Goal: Task Accomplishment & Management: Complete application form

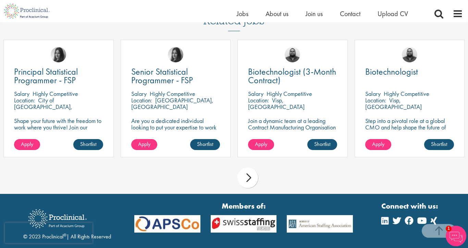
scroll to position [517, 0]
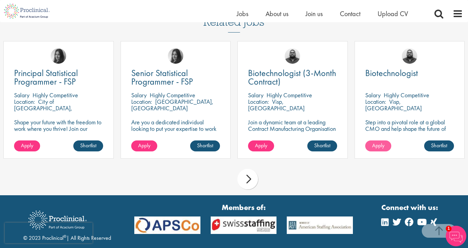
click at [380, 142] on span "Apply" at bounding box center [378, 145] width 12 height 7
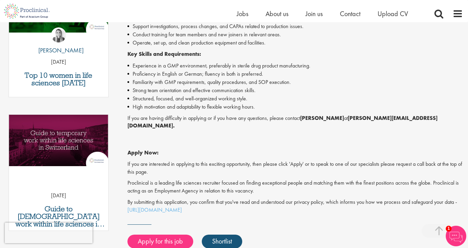
scroll to position [269, 0]
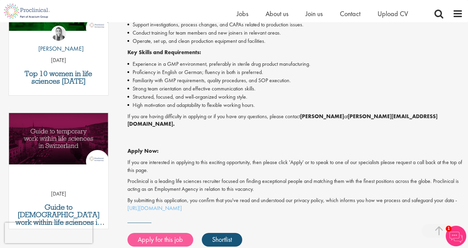
click at [151, 233] on link "Apply for this job" at bounding box center [160, 240] width 66 height 14
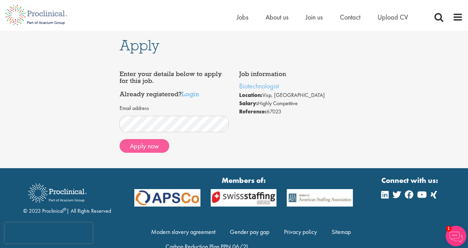
click at [133, 150] on button "Apply now" at bounding box center [144, 146] width 50 height 14
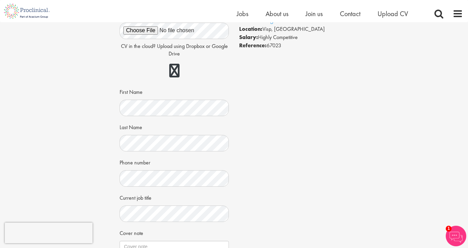
scroll to position [102, 0]
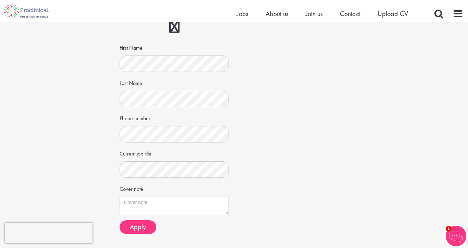
click at [294, 169] on div "Job information Biotechnologist Location: Visp, Switzerland Salary: Highly Comp…" at bounding box center [233, 98] width 239 height 282
click at [189, 199] on textarea "Cover note" at bounding box center [173, 206] width 109 height 18
click at [156, 200] on textarea "Experienced in Quality Assurance" at bounding box center [173, 206] width 109 height 18
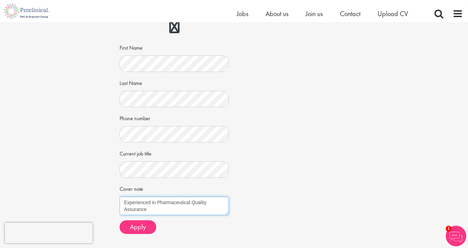
click at [170, 205] on textarea "Experienced in Pharmaceutical Quality Assurance" at bounding box center [173, 206] width 109 height 18
drag, startPoint x: 156, startPoint y: 199, endPoint x: 117, endPoint y: 199, distance: 39.0
click at [117, 199] on div "Apply Job information Biotechnologist Location: Visp, Switzerland Salary: Highl…" at bounding box center [233, 85] width 239 height 329
click at [175, 206] on textarea "Expert in Pharmaceutical Quality Assurance with strong research" at bounding box center [173, 206] width 109 height 18
click at [149, 206] on textarea "Expert in Pharmaceutical Quality Assurance with strong research" at bounding box center [173, 206] width 109 height 18
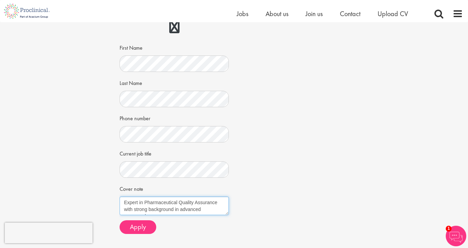
scroll to position [4, 0]
click at [177, 211] on textarea "Expert in Pharmaceutical Quality Assurance with strong background in advanced s…" at bounding box center [173, 206] width 109 height 18
drag, startPoint x: 168, startPoint y: 200, endPoint x: 163, endPoint y: 200, distance: 5.8
click at [163, 200] on textarea "Expert in Pharmaceutical Quality Assurance with strong background in advanced s…" at bounding box center [173, 206] width 109 height 18
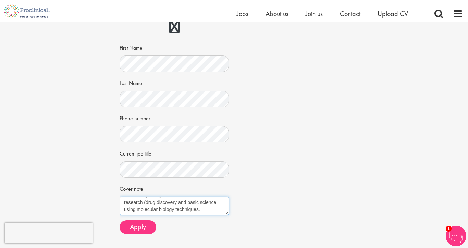
click at [216, 206] on textarea "Expert in Pharmaceutical Quality Assurance with strong background in advanced s…" at bounding box center [173, 206] width 109 height 18
type textarea "Expert in Pharmaceutical Quality Assurance with strong background in advanced s…"
click at [144, 224] on span "Apply" at bounding box center [138, 226] width 16 height 9
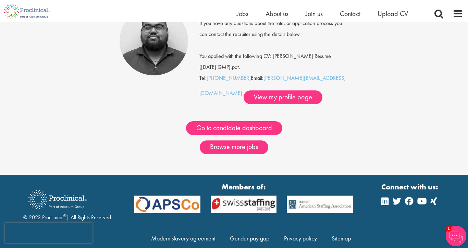
scroll to position [68, 0]
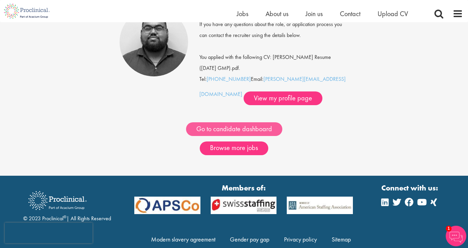
click at [256, 131] on link "Go to candidate dashboard" at bounding box center [234, 129] width 96 height 14
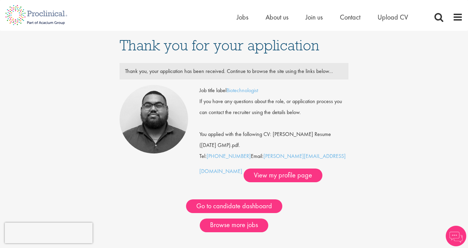
click at [264, 41] on span "Thank you for your application" at bounding box center [219, 45] width 200 height 18
click at [244, 91] on link "Biotechnologist" at bounding box center [241, 90] width 31 height 7
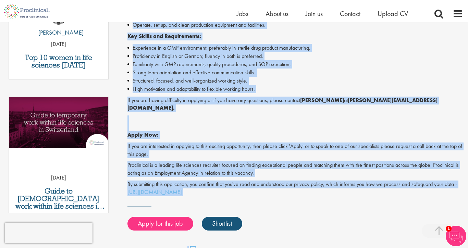
scroll to position [376, 0]
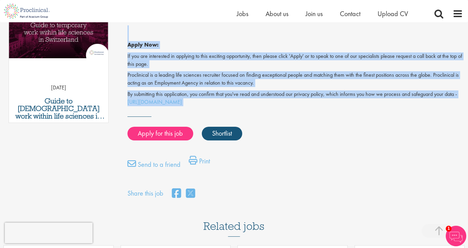
drag, startPoint x: 129, startPoint y: 90, endPoint x: 373, endPoint y: 111, distance: 245.3
copy div "Biotechnologist Salary: Highly Competitive Job type: Contract Discipline: Manuf…"
